Goal: Task Accomplishment & Management: Use online tool/utility

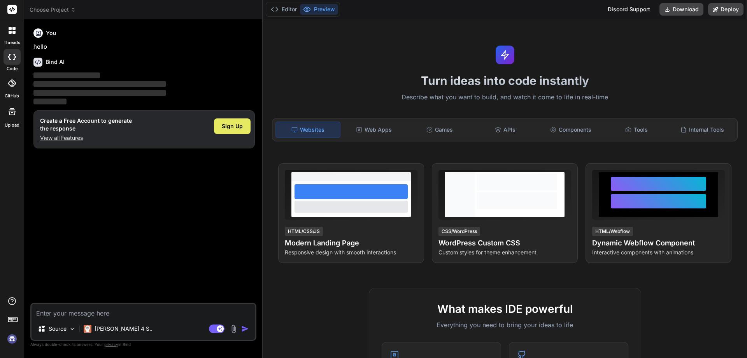
click at [233, 126] on span "Sign Up" at bounding box center [232, 126] width 21 height 8
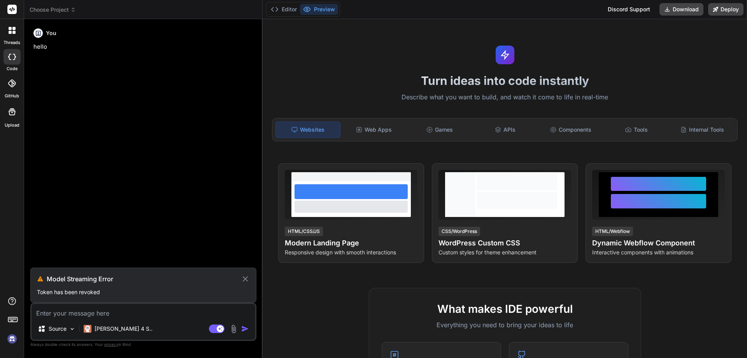
click at [11, 339] on img at bounding box center [11, 338] width 13 height 13
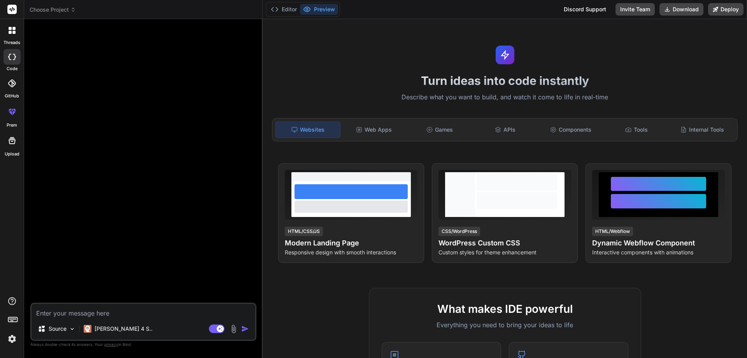
type textarea "x"
click at [16, 339] on img at bounding box center [11, 338] width 13 height 13
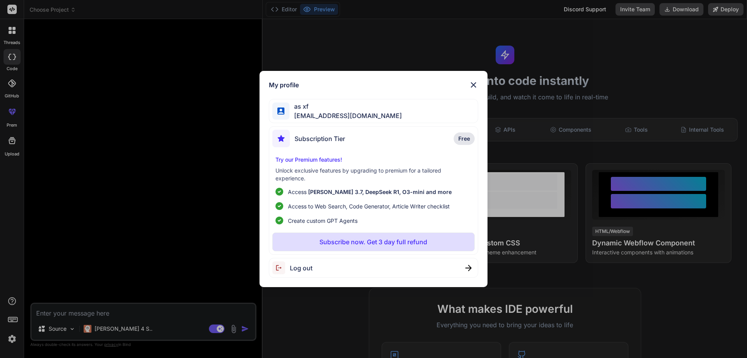
click at [16, 338] on div "My profile as xf [EMAIL_ADDRESS][DOMAIN_NAME] Subscription Tier Free Try our Pr…" at bounding box center [373, 179] width 747 height 358
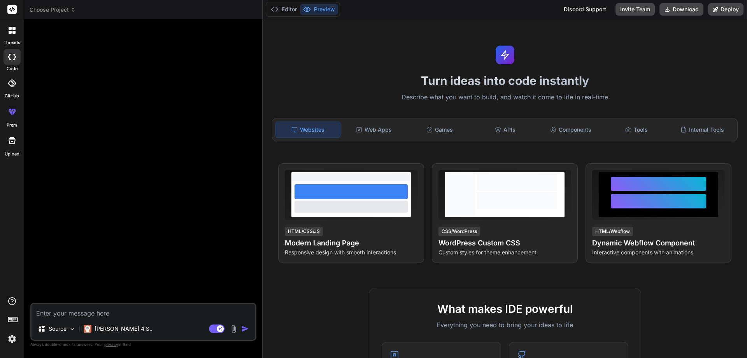
click at [82, 311] on textarea at bounding box center [144, 311] width 224 height 14
type textarea "h"
type textarea "x"
type textarea "hi"
type textarea "x"
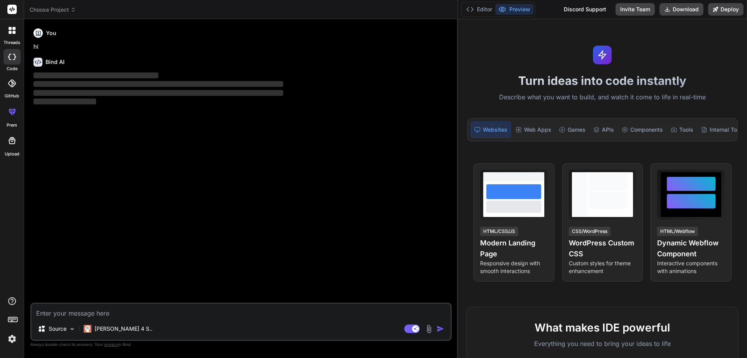
drag, startPoint x: 262, startPoint y: 163, endPoint x: 492, endPoint y: 148, distance: 230.5
click at [492, 148] on div "Choose Project Created with Pixso. Bind AI Web Search Created with Pixso. Code …" at bounding box center [385, 179] width 723 height 358
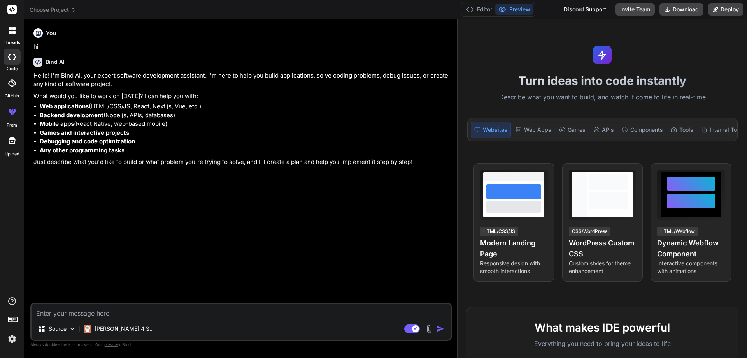
type textarea "x"
click at [149, 310] on textarea at bounding box center [241, 311] width 419 height 14
paste textarea "const { dataHeadings, dataTitle, reportTitle1, reportTitle2, } = Font || {};"
type textarea "const { dataHeadings, dataTitle, reportTitle1, reportTitle2, } = Font || {};"
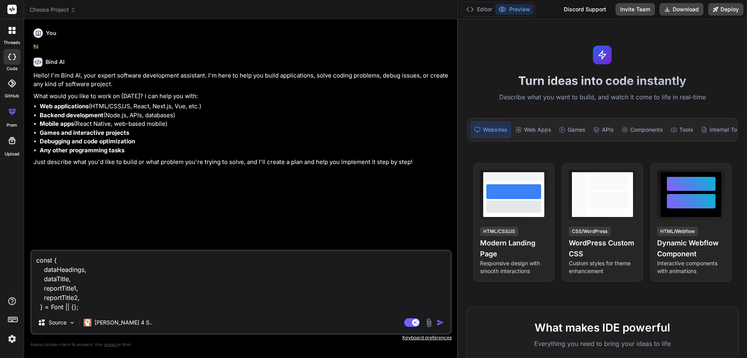
type textarea "x"
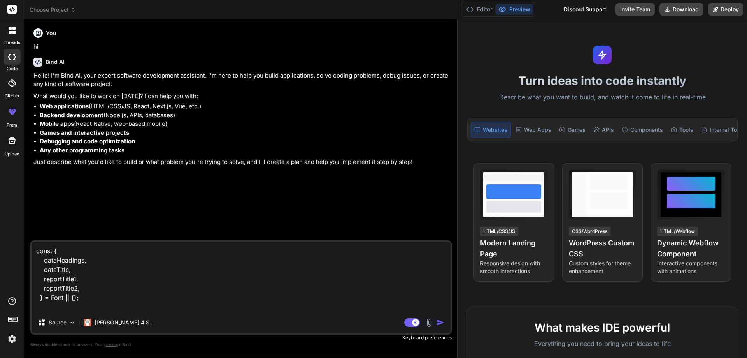
type textarea "const { dataHeadings, dataTitle, reportTitle1, reportTitle2, } = Font || {};"
type textarea "x"
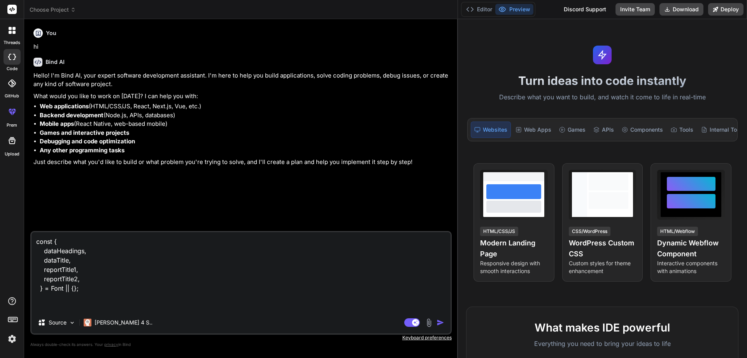
paste textarea "const downloadPdf = () => { var doc = new jsPDF("l", "pt"); autoTable(doc, { ht…"
type textarea "const { dataHeadings, dataTitle, reportTitle1, reportTitle2, } = Font || {}; co…"
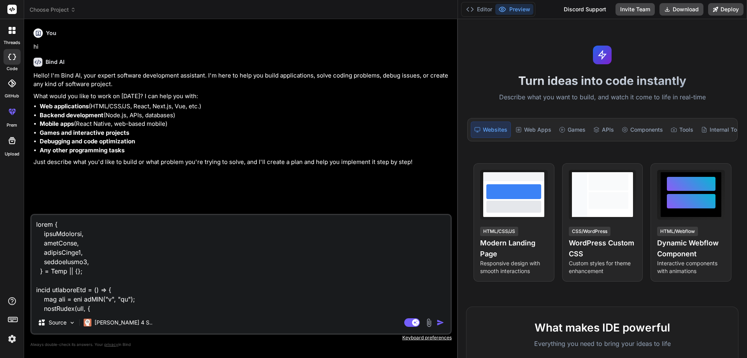
scroll to position [851, 0]
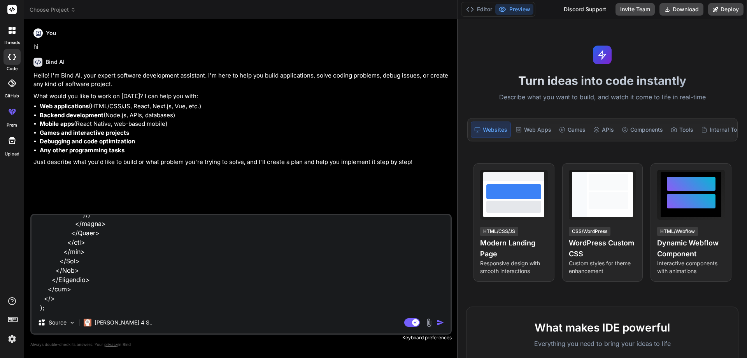
type textarea "x"
type textarea "const { dataHeadings, dataTitle, reportTitle1, reportTitle2, } = Font || {}; co…"
type textarea "x"
type textarea "const { dataHeadings, dataTitle, reportTitle1, reportTitle2, } = Font || {}; co…"
type textarea "x"
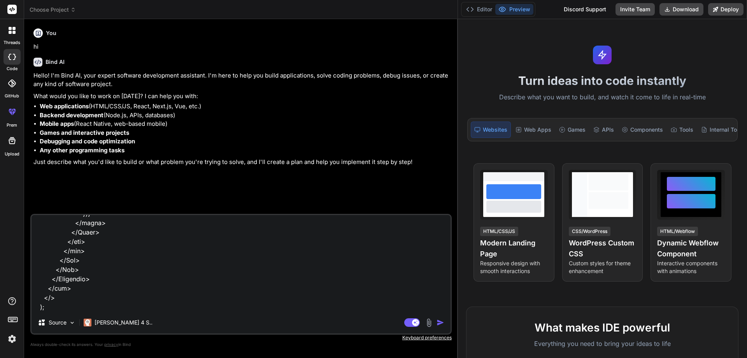
scroll to position [880, 0]
type textarea "const { dataHeadings, dataTitle, reportTitle1, reportTitle2, } = Font || {}; co…"
type textarea "x"
type textarea "const { dataHeadings, dataTitle, reportTitle1, reportTitle2, } = Font || {}; co…"
type textarea "x"
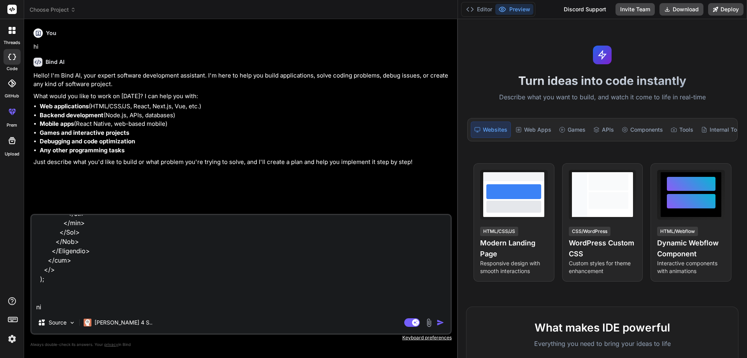
type textarea "const { dataHeadings, dataTitle, reportTitle1, reportTitle2, } = Font || {}; co…"
type textarea "x"
type textarea "const { dataHeadings, dataTitle, reportTitle1, reportTitle2, } = Font || {}; co…"
type textarea "x"
type textarea "const { dataHeadings, dataTitle, reportTitle1, reportTitle2, } = Font || {}; co…"
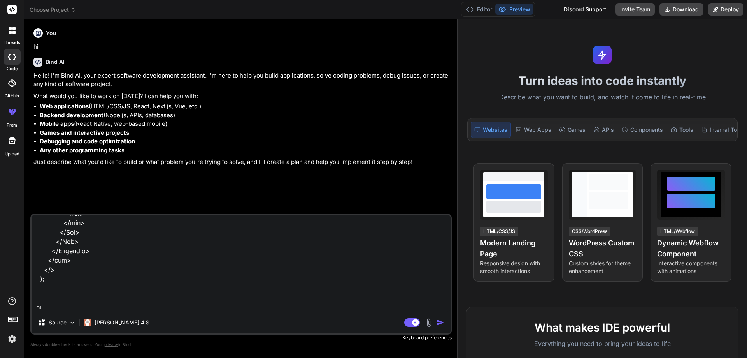
type textarea "x"
type textarea "const { dataHeadings, dataTitle, reportTitle1, reportTitle2, } = Font || {}; co…"
type textarea "x"
type textarea "const { dataHeadings, dataTitle, reportTitle1, reportTitle2, } = Font || {}; co…"
type textarea "x"
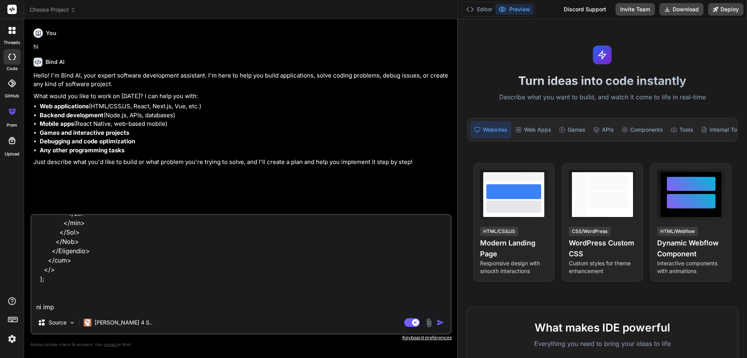
type textarea "const { dataHeadings, dataTitle, reportTitle1, reportTitle2, } = Font || {}; co…"
type textarea "x"
type textarea "const { dataHeadings, dataTitle, reportTitle1, reportTitle2, } = Font || {}; co…"
type textarea "x"
type textarea "const { dataHeadings, dataTitle, reportTitle1, reportTitle2, } = Font || {}; co…"
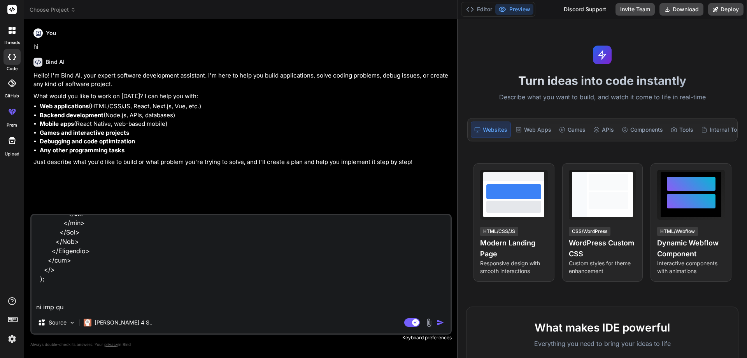
type textarea "x"
type textarea "const { dataHeadings, dataTitle, reportTitle1, reportTitle2, } = Font || {}; co…"
type textarea "x"
type textarea "const { dataHeadings, dataTitle, reportTitle1, reportTitle2, } = Font || {}; co…"
type textarea "x"
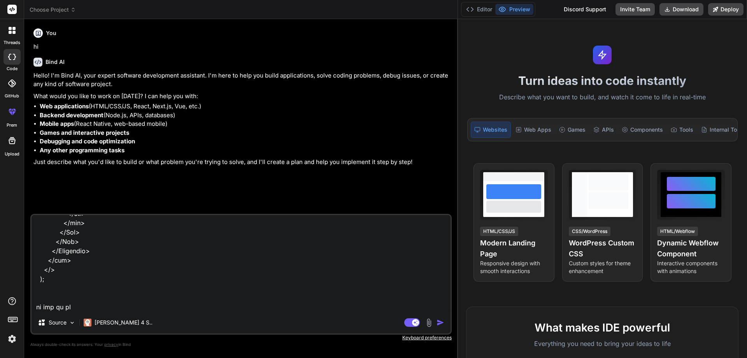
type textarea "const { dataHeadings, dataTitle, reportTitle1, reportTitle2, } = Font || {}; co…"
type textarea "x"
type textarea "const { dataHeadings, dataTitle, reportTitle1, reportTitle2, } = Font || {}; co…"
type textarea "x"
type textarea "const { dataHeadings, dataTitle, reportTitle1, reportTitle2, } = Font || {}; co…"
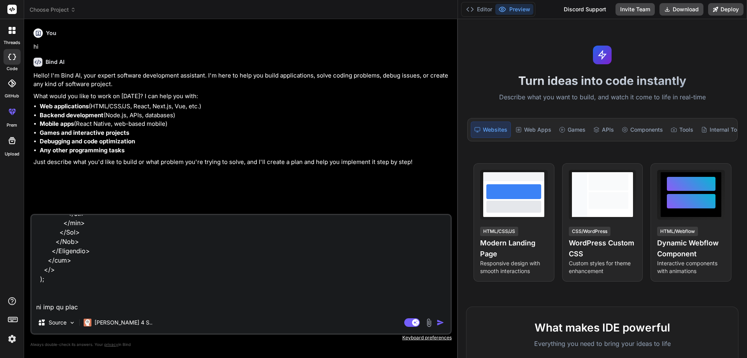
type textarea "x"
type textarea "const { dataHeadings, dataTitle, reportTitle1, reportTitle2, } = Font || {}; co…"
type textarea "x"
type textarea "const { dataHeadings, dataTitle, reportTitle1, reportTitle2, } = Font || {}; co…"
type textarea "x"
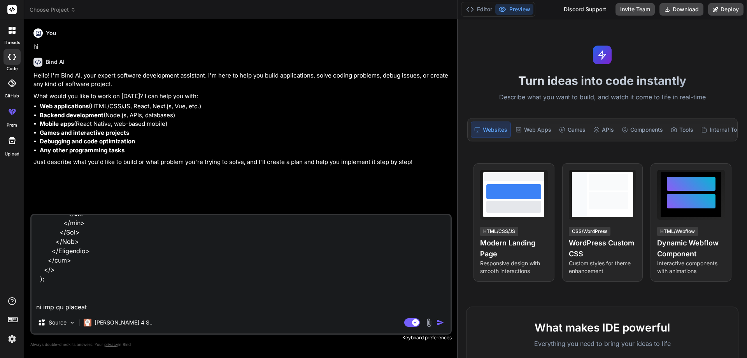
type textarea "const { dataHeadings, dataTitle, reportTitle1, reportTitle2, } = Font || {}; co…"
type textarea "x"
type textarea "const { dataHeadings, dataTitle, reportTitle1, reportTitle2, } = Font || {}; co…"
type textarea "x"
type textarea "const { dataHeadings, dataTitle, reportTitle1, reportTitle2, } = Font || {}; co…"
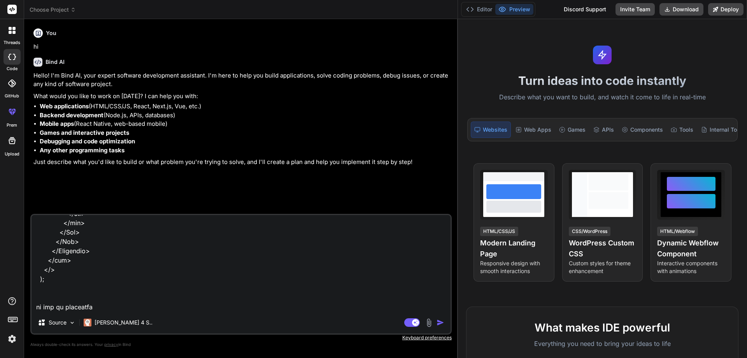
type textarea "x"
type textarea "const { dataHeadings, dataTitle, reportTitle1, reportTitle2, } = Font || {}; co…"
type textarea "x"
type textarea "const { dataHeadings, dataTitle, reportTitle1, reportTitle2, } = Font || {}; co…"
type textarea "x"
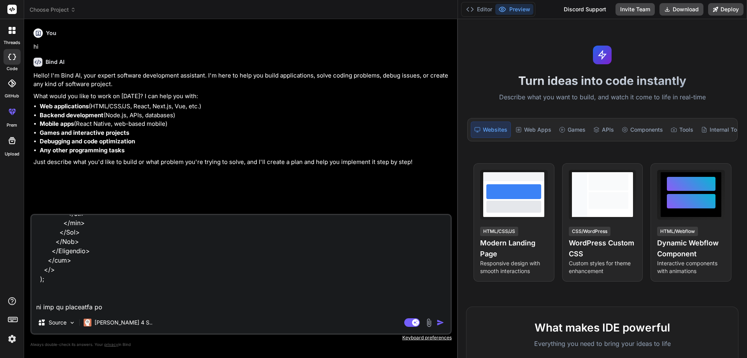
type textarea "const { dataHeadings, dataTitle, reportTitle1, reportTitle2, } = Font || {}; co…"
type textarea "x"
type textarea "const { dataHeadings, dataTitle, reportTitle1, reportTitle2, } = Font || {}; co…"
type textarea "x"
type textarea "const { dataHeadings, dataTitle, reportTitle1, reportTitle2, } = Font || {}; co…"
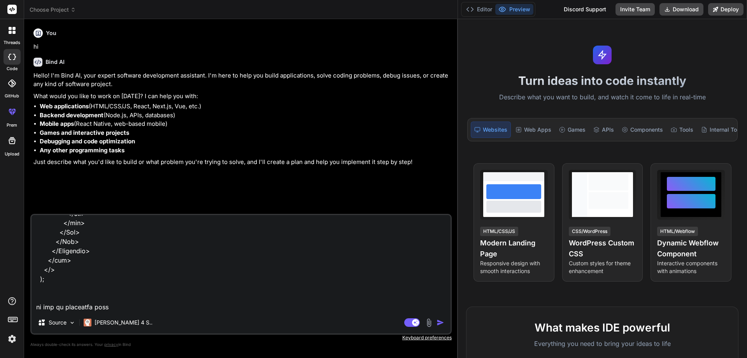
type textarea "x"
type textarea "const { dataHeadings, dataTitle, reportTitle1, reportTitle2, } = Font || {}; co…"
type textarea "x"
type textarea "const { dataHeadings, dataTitle, reportTitle1, reportTitle2, } = Font || {}; co…"
type textarea "x"
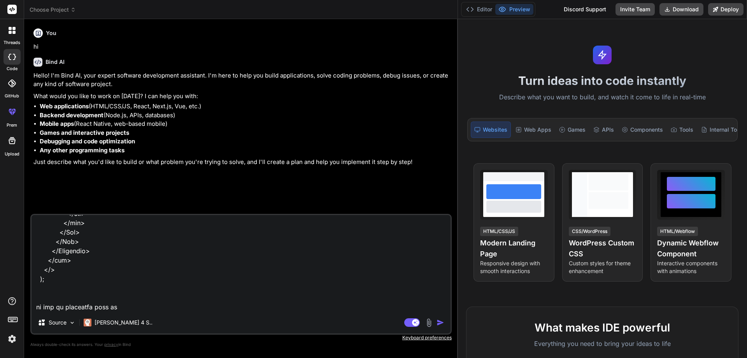
type textarea "const { dataHeadings, dataTitle, reportTitle1, reportTitle2, } = Font || {}; co…"
type textarea "x"
type textarea "const { dataHeadings, dataTitle, reportTitle1, reportTitle2, } = Font || {}; co…"
type textarea "x"
type textarea "const { dataHeadings, dataTitle, reportTitle1, reportTitle2, } = Font || {}; co…"
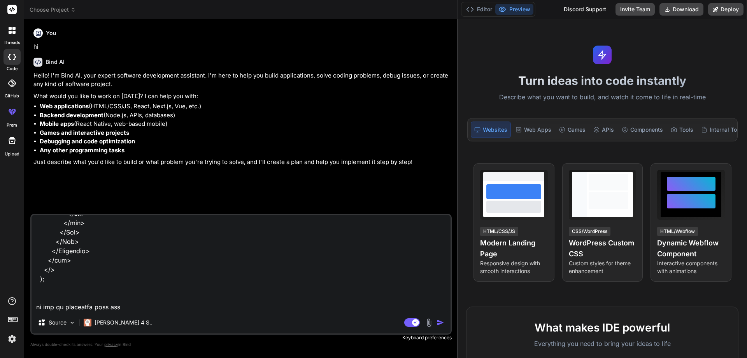
type textarea "x"
type textarea "const { dataHeadings, dataTitle, reportTitle1, reportTitle2, } = Font || {}; co…"
type textarea "x"
type textarea "const { dataHeadings, dataTitle, reportTitle1, reportTitle2, } = Font || {}; co…"
type textarea "x"
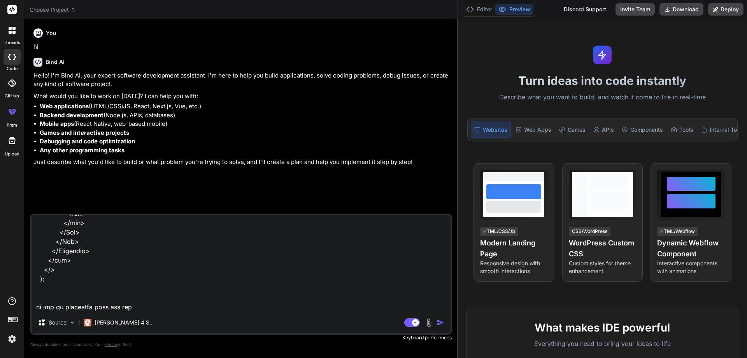
type textarea "const { dataHeadings, dataTitle, reportTitle1, reportTitle2, } = Font || {}; co…"
type textarea "x"
type textarea "const { dataHeadings, dataTitle, reportTitle1, reportTitle2, } = Font || {}; co…"
type textarea "x"
type textarea "const { dataHeadings, dataTitle, reportTitle1, reportTitle2, } = Font || {}; co…"
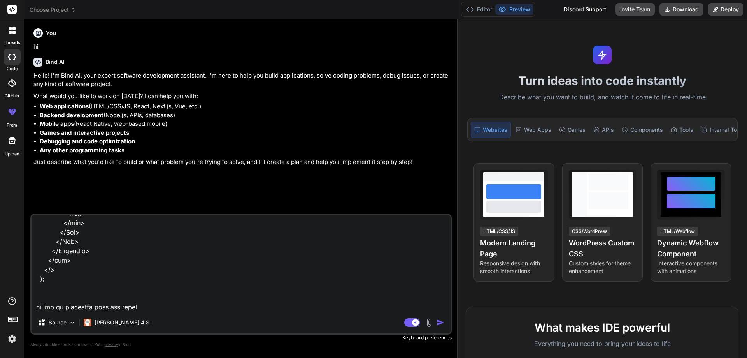
type textarea "x"
type textarea "const { dataHeadings, dataTitle, reportTitle1, reportTitle2, } = Font || {}; co…"
type textarea "x"
type textarea "const { dataHeadings, dataTitle, reportTitle1, reportTitle2, } = Font || {}; co…"
type textarea "x"
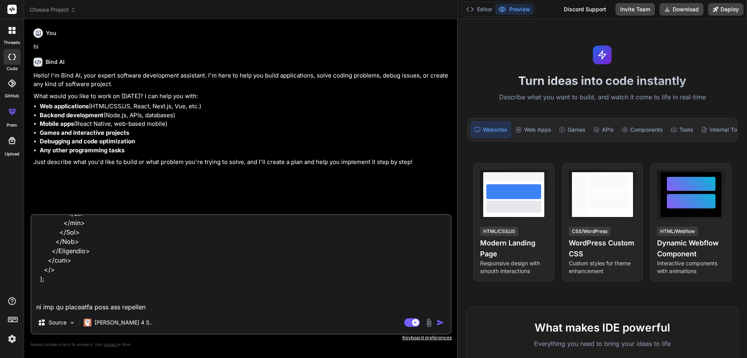
type textarea "const { dataHeadings, dataTitle, reportTitle1, reportTitle2, } = Font || {}; co…"
type textarea "x"
type textarea "const { dataHeadings, dataTitle, reportTitle1, reportTitle2, } = Font || {}; co…"
type textarea "x"
type textarea "const { dataHeadings, dataTitle, reportTitle1, reportTitle2, } = Font || {}; co…"
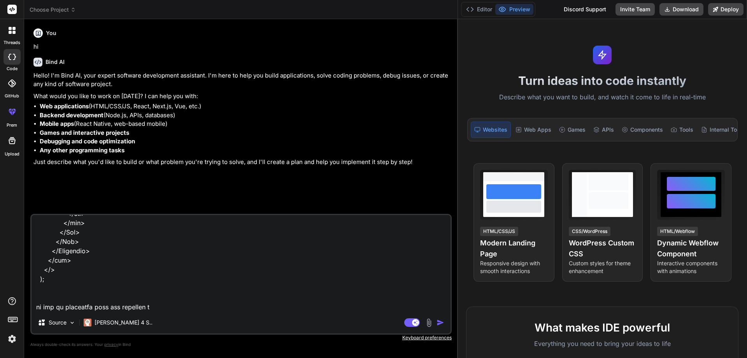
type textarea "x"
type textarea "const { dataHeadings, dataTitle, reportTitle1, reportTitle2, } = Font || {}; co…"
type textarea "x"
type textarea "const { dataHeadings, dataTitle, reportTitle1, reportTitle2, } = Font || {}; co…"
type textarea "x"
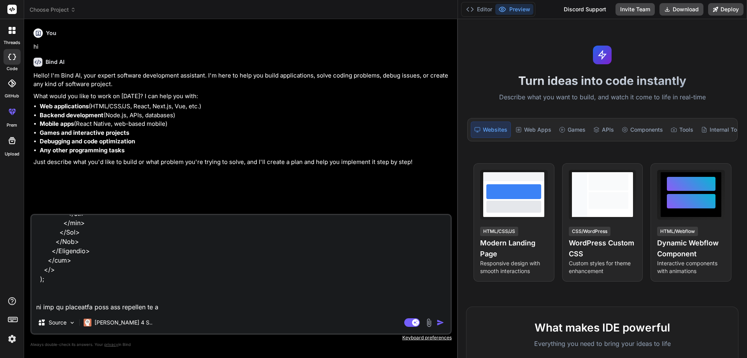
type textarea "const { dataHeadings, dataTitle, reportTitle1, reportTitle2, } = Font || {}; co…"
type textarea "x"
type textarea "const { dataHeadings, dataTitle, reportTitle1, reportTitle2, } = Font || {}; co…"
type textarea "x"
type textarea "const { dataHeadings, dataTitle, reportTitle1, reportTitle2, } = Font || {}; co…"
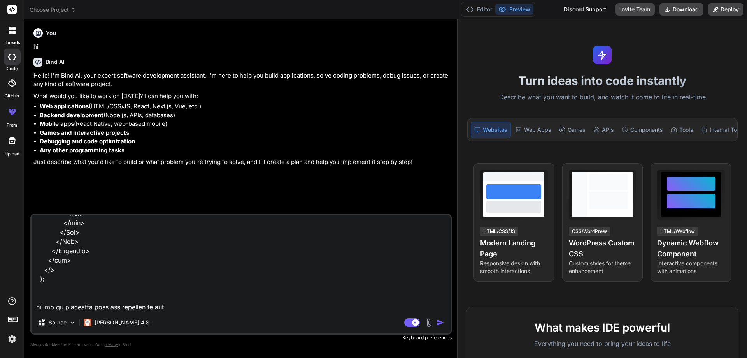
type textarea "x"
type textarea "const { dataHeadings, dataTitle, reportTitle1, reportTitle2, } = Font || {}; co…"
type textarea "x"
type textarea "const { dataHeadings, dataTitle, reportTitle1, reportTitle2, } = Font || {}; co…"
type textarea "x"
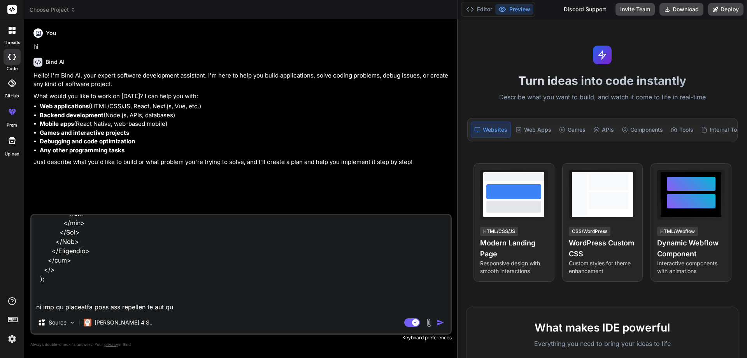
type textarea "const { dataHeadings, dataTitle, reportTitle1, reportTitle2, } = Font || {}; co…"
type textarea "x"
type textarea "const { dataHeadings, dataTitle, reportTitle1, reportTitle2, } = Font || {}; co…"
type textarea "x"
type textarea "const { dataHeadings, dataTitle, reportTitle1, reportTitle2, } = Font || {}; co…"
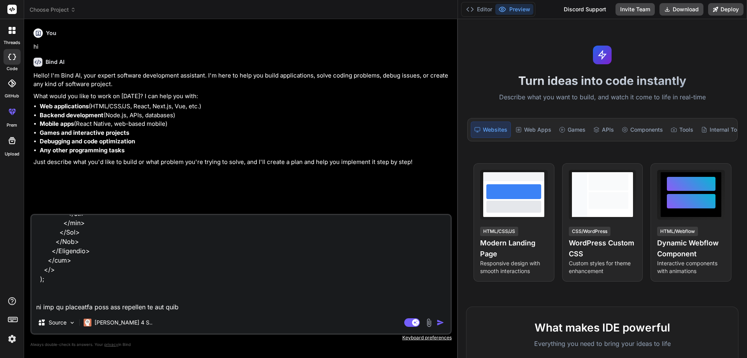
type textarea "x"
type textarea "const { dataHeadings, dataTitle, reportTitle1, reportTitle2, } = Font || {}; co…"
type textarea "x"
type textarea "const { dataHeadings, dataTitle, reportTitle1, reportTitle2, } = Font || {}; co…"
type textarea "x"
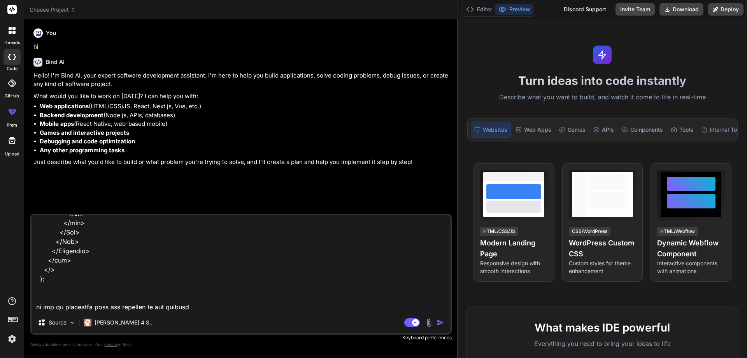
type textarea "const { dataHeadings, dataTitle, reportTitle1, reportTitle2, } = Font || {}; co…"
type textarea "x"
type textarea "const { dataHeadings, dataTitle, reportTitle1, reportTitle2, } = Font || {}; co…"
type textarea "x"
type textarea "const { dataHeadings, dataTitle, reportTitle1, reportTitle2, } = Font || {}; co…"
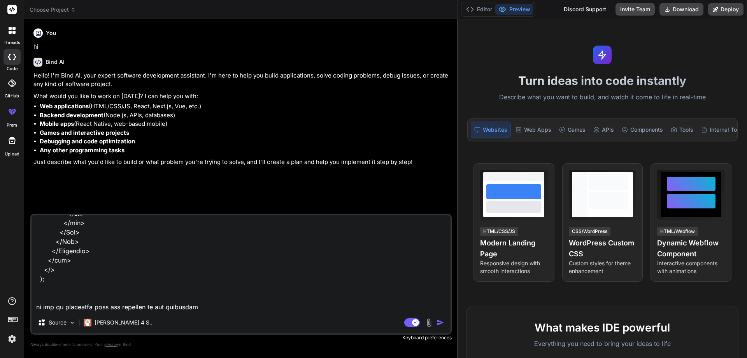
type textarea "x"
type textarea "const { dataHeadings, dataTitle, reportTitle1, reportTitle2, } = Font || {}; co…"
type textarea "x"
type textarea "const { dataHeadings, dataTitle, reportTitle1, reportTitle2, } = Font || {}; co…"
type textarea "x"
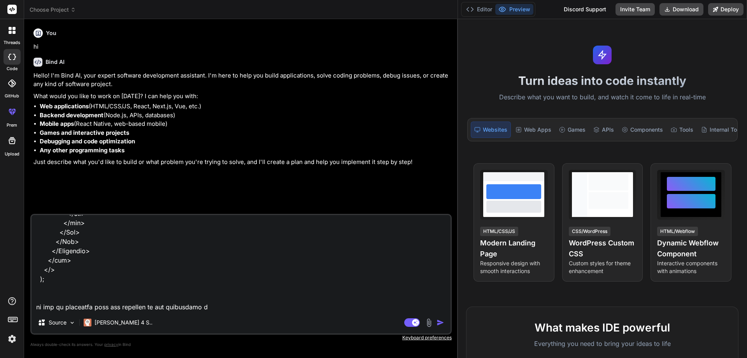
type textarea "const { dataHeadings, dataTitle, reportTitle1, reportTitle2, } = Font || {}; co…"
type textarea "x"
type textarea "const { dataHeadings, dataTitle, reportTitle1, reportTitle2, } = Font || {}; co…"
type textarea "x"
type textarea "const { dataHeadings, dataTitle, reportTitle1, reportTitle2, } = Font || {}; co…"
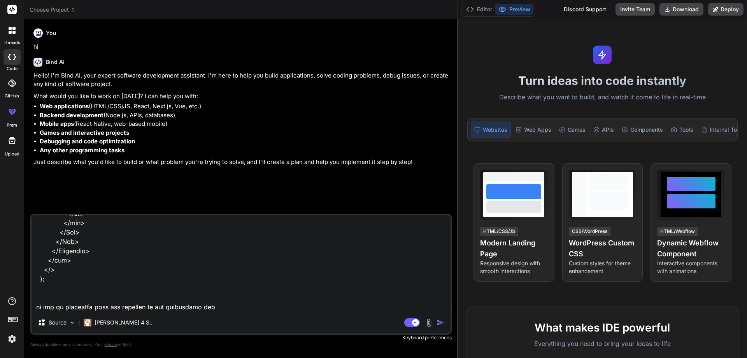
type textarea "x"
type textarea "const { dataHeadings, dataTitle, reportTitle1, reportTitle2, } = Font || {}; co…"
type textarea "x"
type textarea "const { dataHeadings, dataTitle, reportTitle1, reportTitle2, } = Font || {}; co…"
type textarea "x"
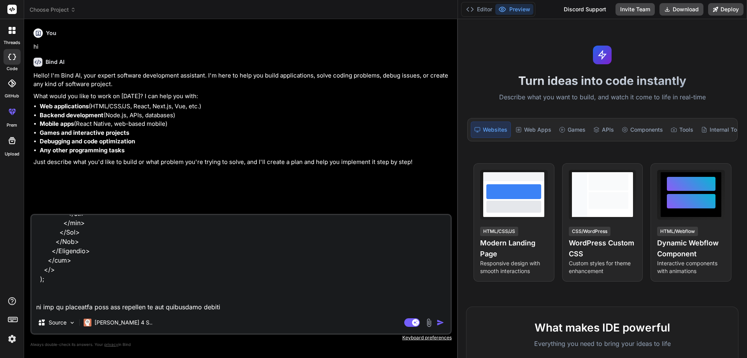
type textarea "const { dataHeadings, dataTitle, reportTitle1, reportTitle2, } = Font || {}; co…"
type textarea "x"
type textarea "const { dataHeadings, dataTitle, reportTitle1, reportTitle2, } = Font || {}; co…"
type textarea "x"
type textarea "const { dataHeadings, dataTitle, reportTitle1, reportTitle2, } = Font || {}; co…"
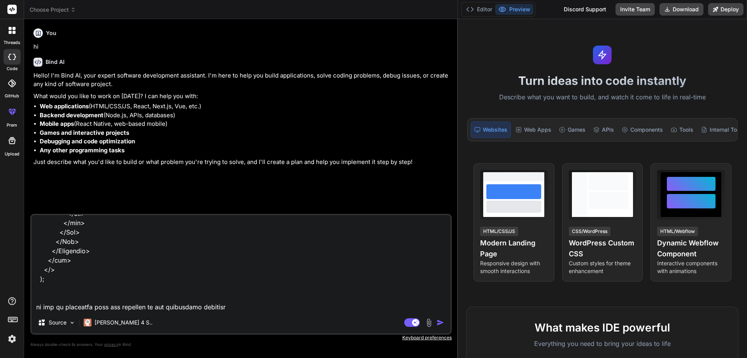
click at [442, 321] on img "button" at bounding box center [441, 322] width 8 height 8
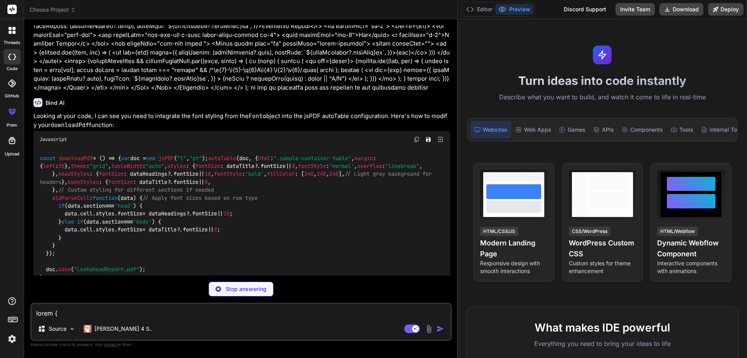
scroll to position [246, 0]
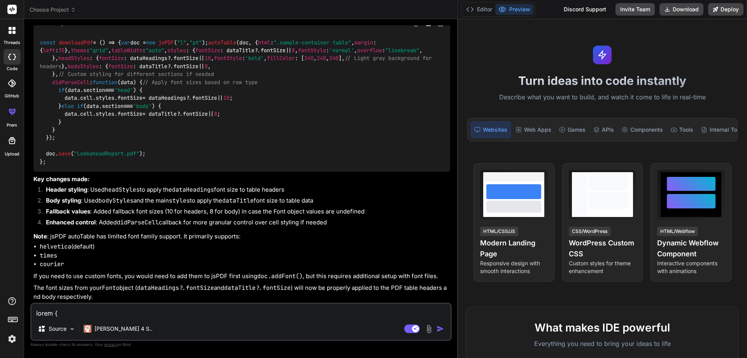
type textarea "x"
drag, startPoint x: 56, startPoint y: 279, endPoint x: 30, endPoint y: 141, distance: 140.2
click at [30, 141] on div "You hi Bind AI Hello! I'm Bind AI, your expert software development assistant. …" at bounding box center [240, 191] width 421 height 332
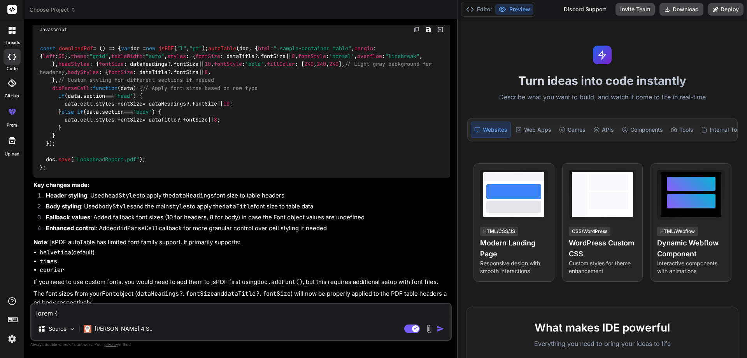
scroll to position [232, 0]
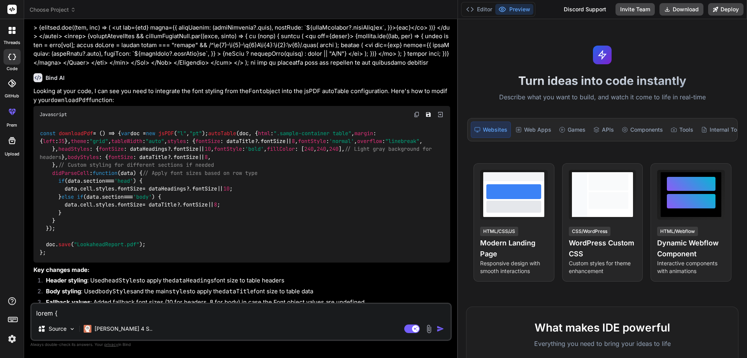
click at [417, 110] on div "Javascript" at bounding box center [241, 114] width 417 height 17
click at [416, 114] on img at bounding box center [417, 114] width 6 height 6
click at [416, 116] on img at bounding box center [417, 114] width 6 height 6
click at [418, 116] on img at bounding box center [417, 114] width 6 height 6
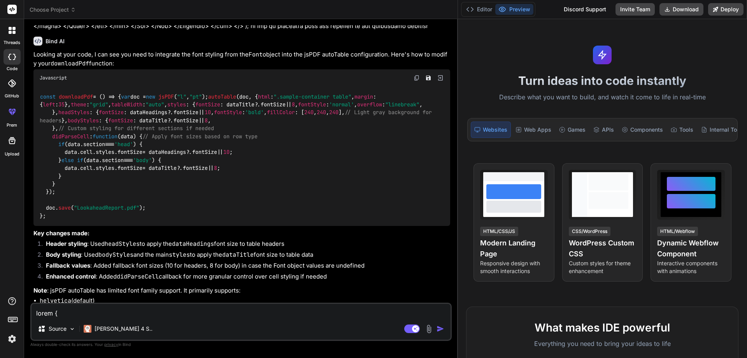
scroll to position [272, 0]
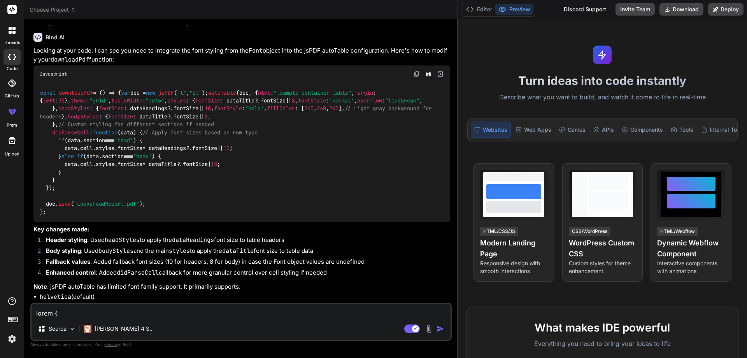
click at [109, 313] on textarea at bounding box center [241, 311] width 419 height 14
type textarea "a"
type textarea "x"
type textarea "al"
type textarea "x"
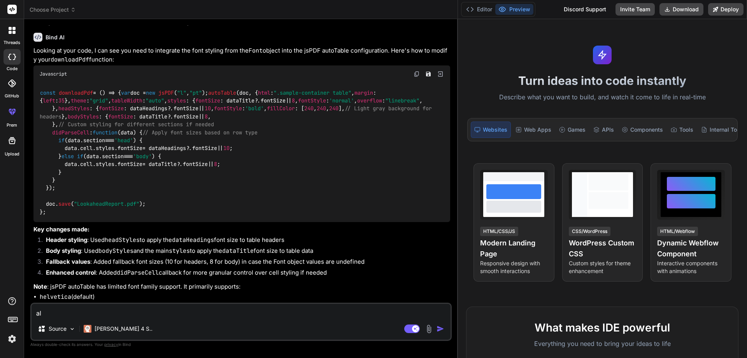
type textarea "als"
type textarea "x"
type textarea "also"
type textarea "x"
type textarea "also"
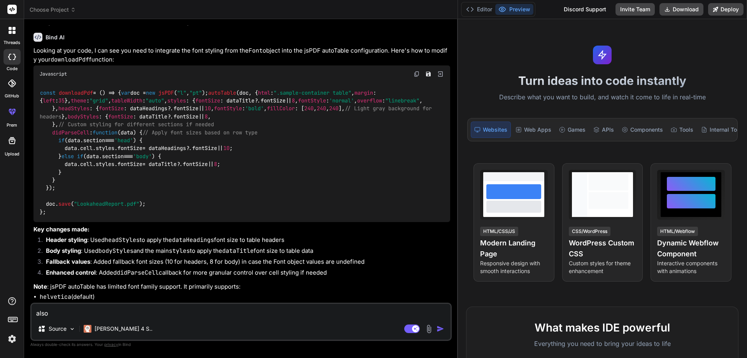
type textarea "x"
type textarea "also i"
type textarea "x"
type textarea "also in"
type textarea "x"
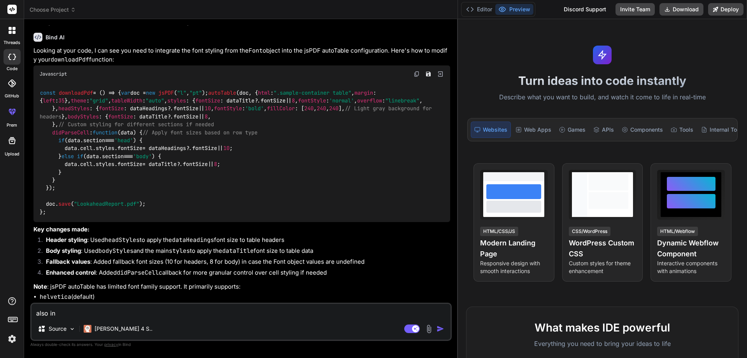
type textarea "also int"
type textarea "x"
type textarea "also inte"
type textarea "x"
type textarea "also integ"
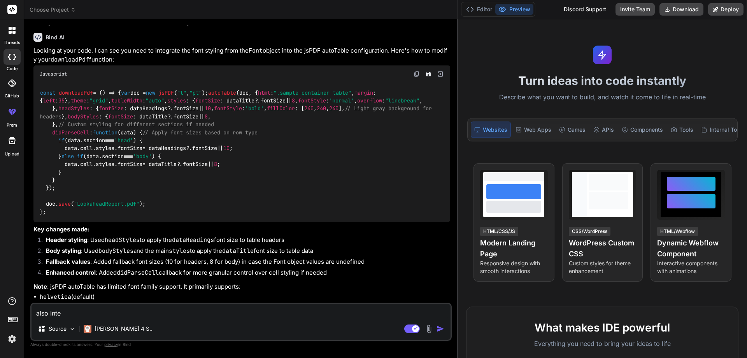
type textarea "x"
type textarea "also integr"
type textarea "x"
type textarea "also integra"
type textarea "x"
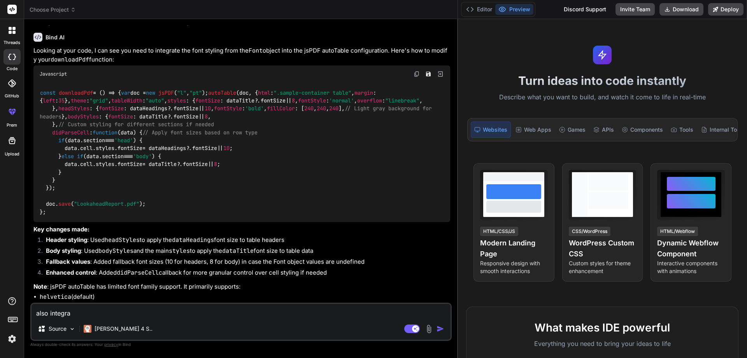
type textarea "also integrat"
type textarea "x"
type textarea "also integrate"
type textarea "x"
type textarea "also integrate"
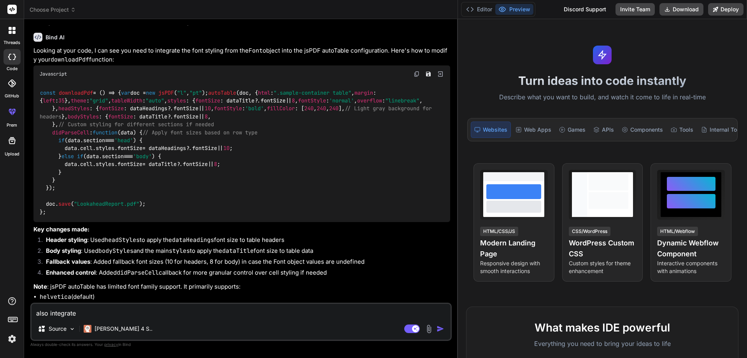
type textarea "x"
type textarea "also integrate f"
type textarea "x"
type textarea "also integrate fo"
type textarea "x"
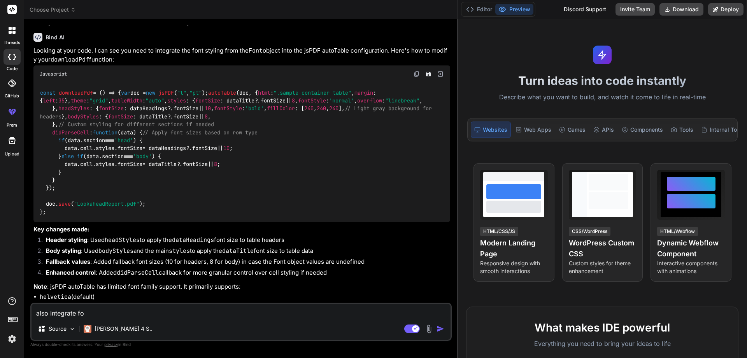
type textarea "also integrate fon"
type textarea "x"
type textarea "also integrate font"
type textarea "x"
type textarea "also integrate fontf"
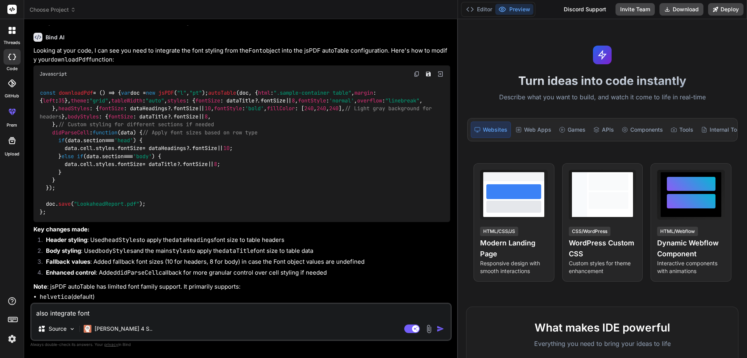
type textarea "x"
type textarea "also integrate fontfa"
type textarea "x"
type textarea "also integrate fontfam"
type textarea "x"
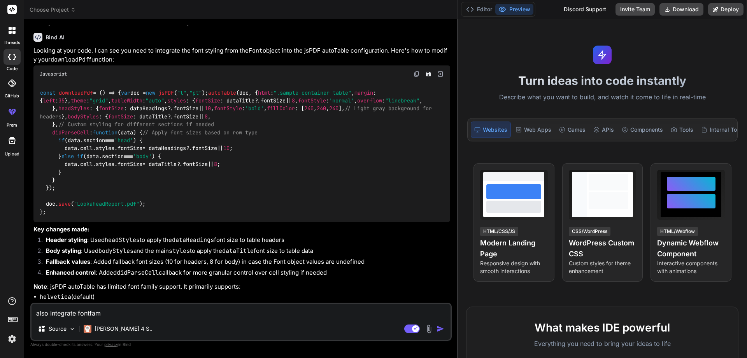
type textarea "also integrate fontfami"
type textarea "x"
type textarea "also integrate fontfamil"
type textarea "x"
type textarea "also integrate fontfamily"
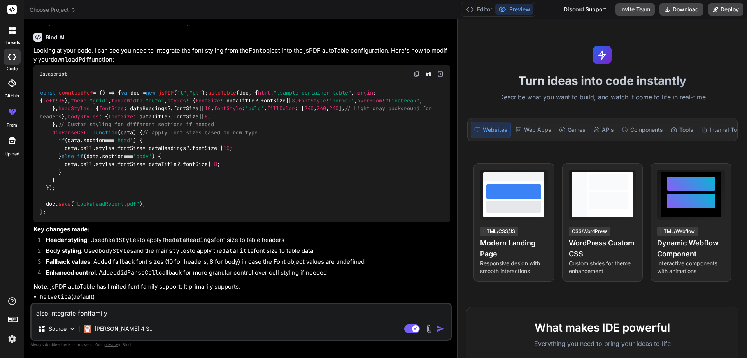
type textarea "x"
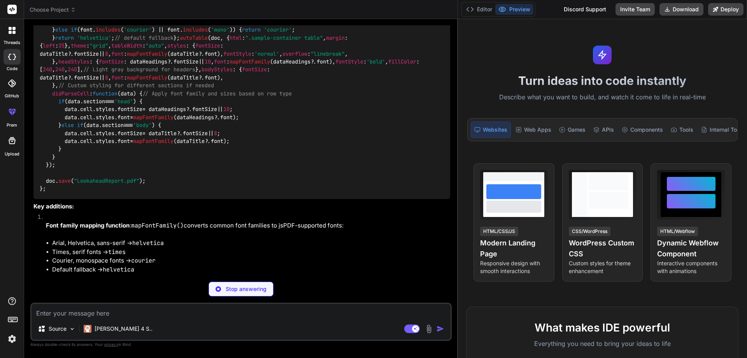
scroll to position [689, 0]
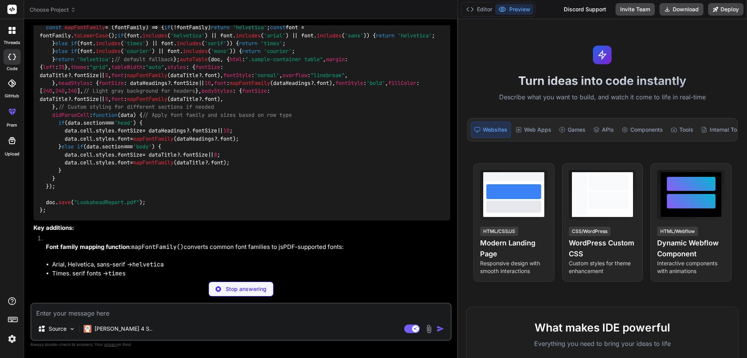
click at [414, 4] on img at bounding box center [417, 1] width 6 height 6
type textarea "x"
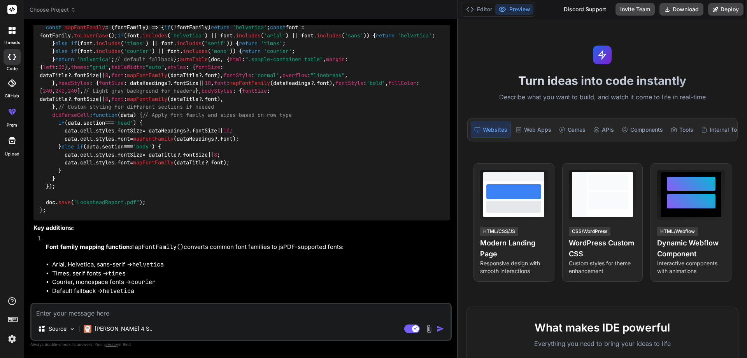
click at [137, 310] on textarea at bounding box center [241, 311] width 419 height 14
paste textarea "const fonts = [ "Arial", "Avenir", "[PERSON_NAME]", "Calibri", "Cambria", "Comi…"
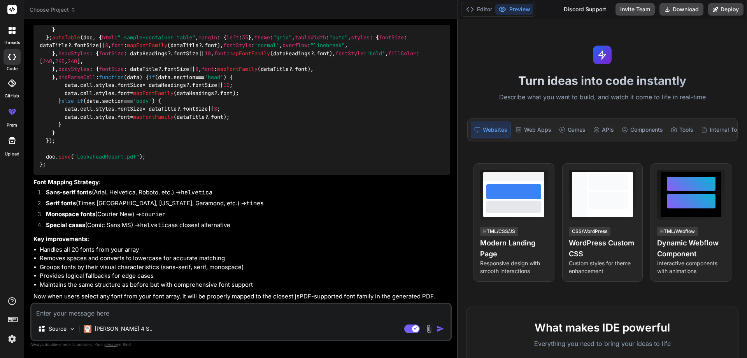
scroll to position [1784, 0]
drag, startPoint x: 74, startPoint y: 247, endPoint x: 46, endPoint y: 72, distance: 176.6
click at [46, 72] on div "const downloadPdf = ( ) => { var doc = new jsPDF ( "l" , "pt" ); // Comprehensi…" at bounding box center [241, 37] width 417 height 274
click at [49, 108] on code "const downloadPdf = ( ) => { var doc = new jsPDF ( "l" , "pt" ); // Comprehensi…" at bounding box center [231, 38] width 383 height 262
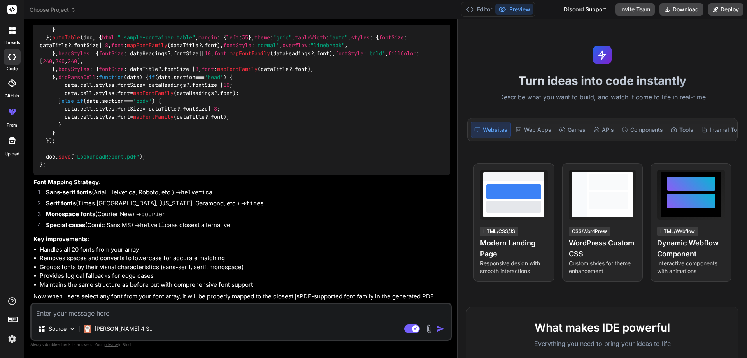
copy code "// Lor ipsumdol sitam co adIPI elitseddo eiusm tempor (inci) { // Utla-etdol ma…"
click at [152, 129] on div "const downloadPdf = ( ) => { var doc = new jsPDF ( "l" , "pt" ); // Comprehensi…" at bounding box center [241, 37] width 417 height 274
click at [147, 308] on textarea at bounding box center [241, 311] width 419 height 14
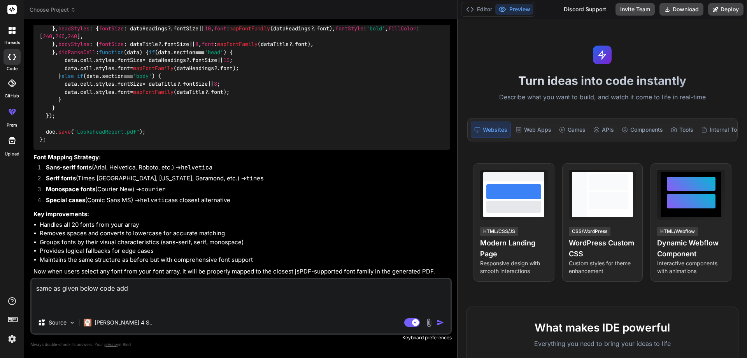
paste textarea "const downloadPdf = () => { var doc = new jsPDF("l", "pt"); autoTable(doc, { ht…"
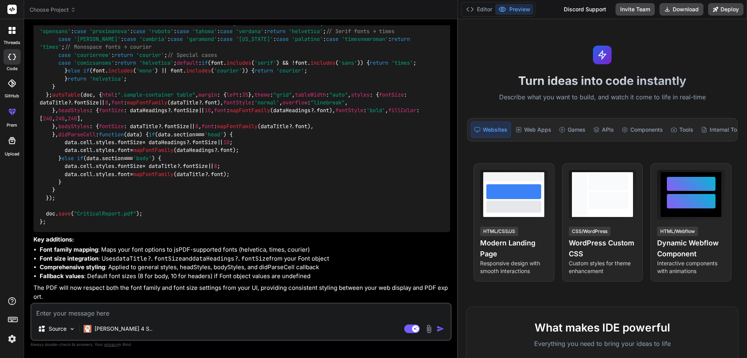
scroll to position [2655, 0]
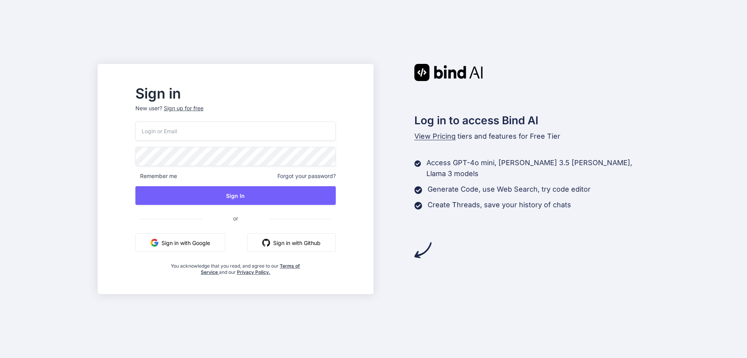
click at [238, 133] on input "email" at bounding box center [235, 130] width 200 height 19
type input "[EMAIL_ADDRESS][DOMAIN_NAME]"
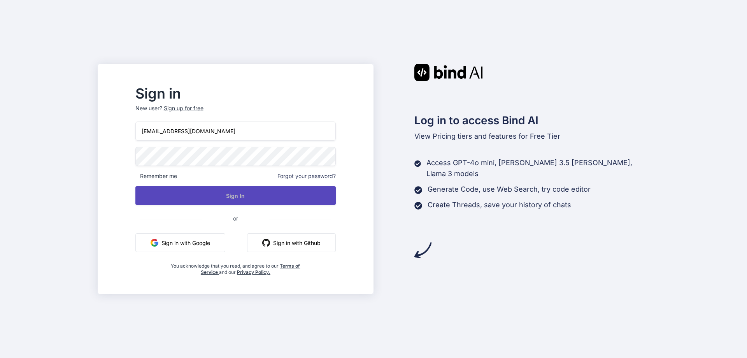
click at [253, 194] on button "Sign In" at bounding box center [235, 195] width 200 height 19
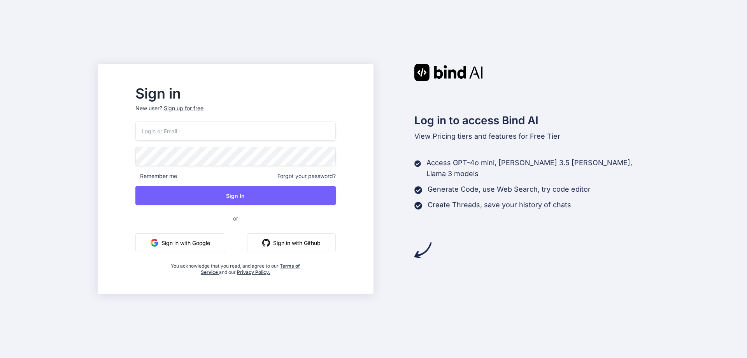
click at [243, 132] on input "email" at bounding box center [235, 130] width 200 height 19
type input "alt.d4-15d0616@yopmail.com"
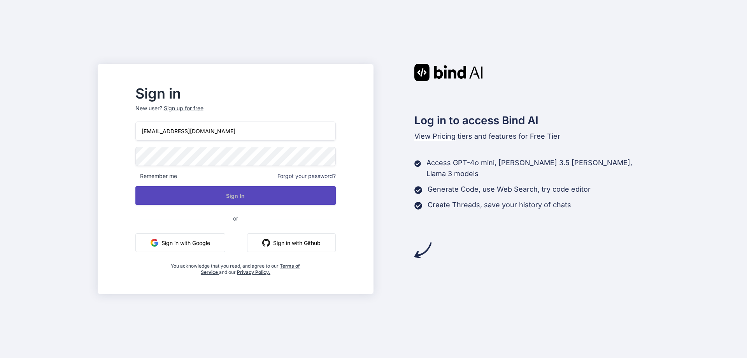
click at [251, 196] on button "Sign In" at bounding box center [235, 195] width 200 height 19
